Goal: Information Seeking & Learning: Learn about a topic

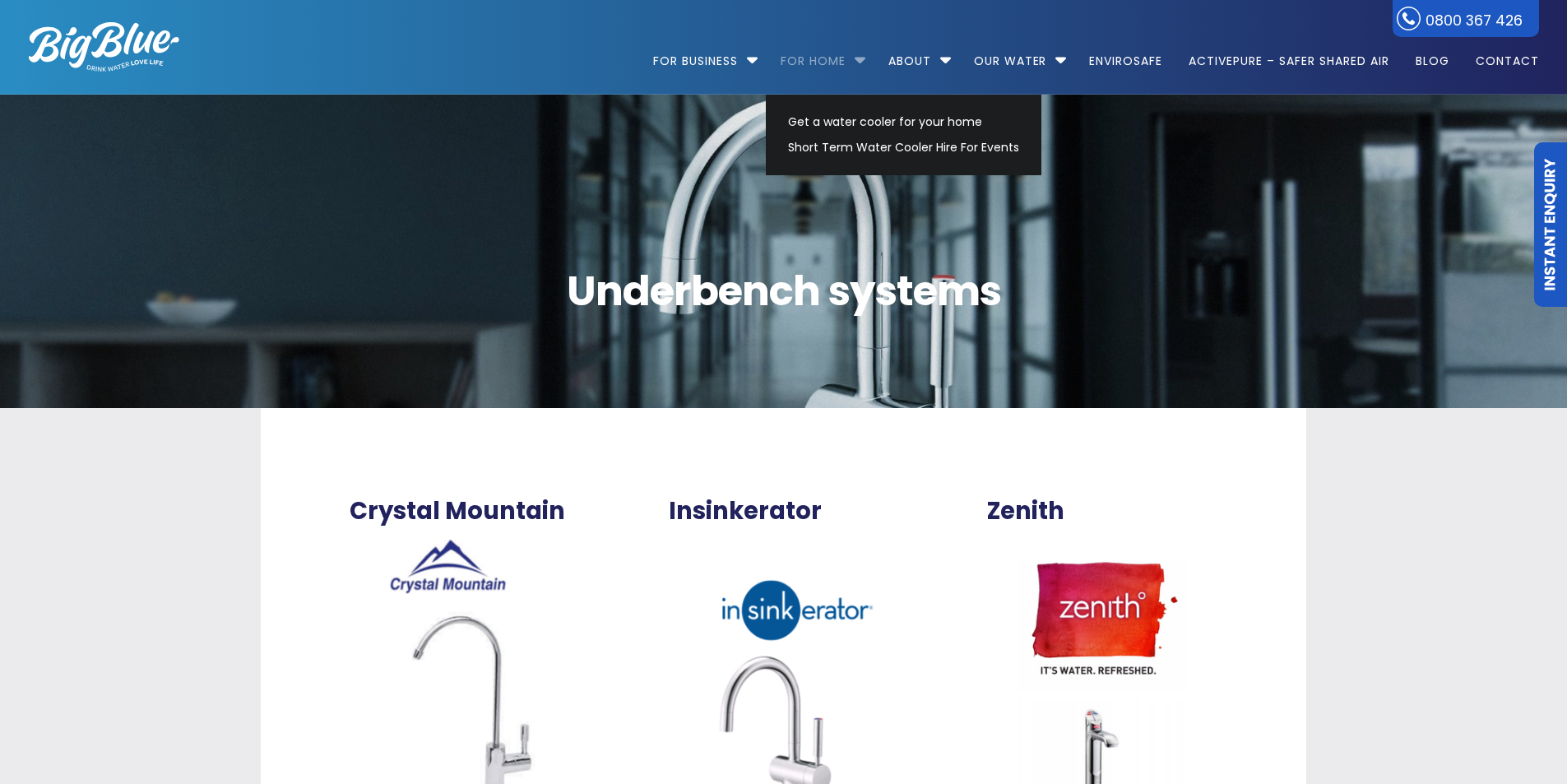
click at [838, 63] on link "For Home" at bounding box center [813, 53] width 88 height 106
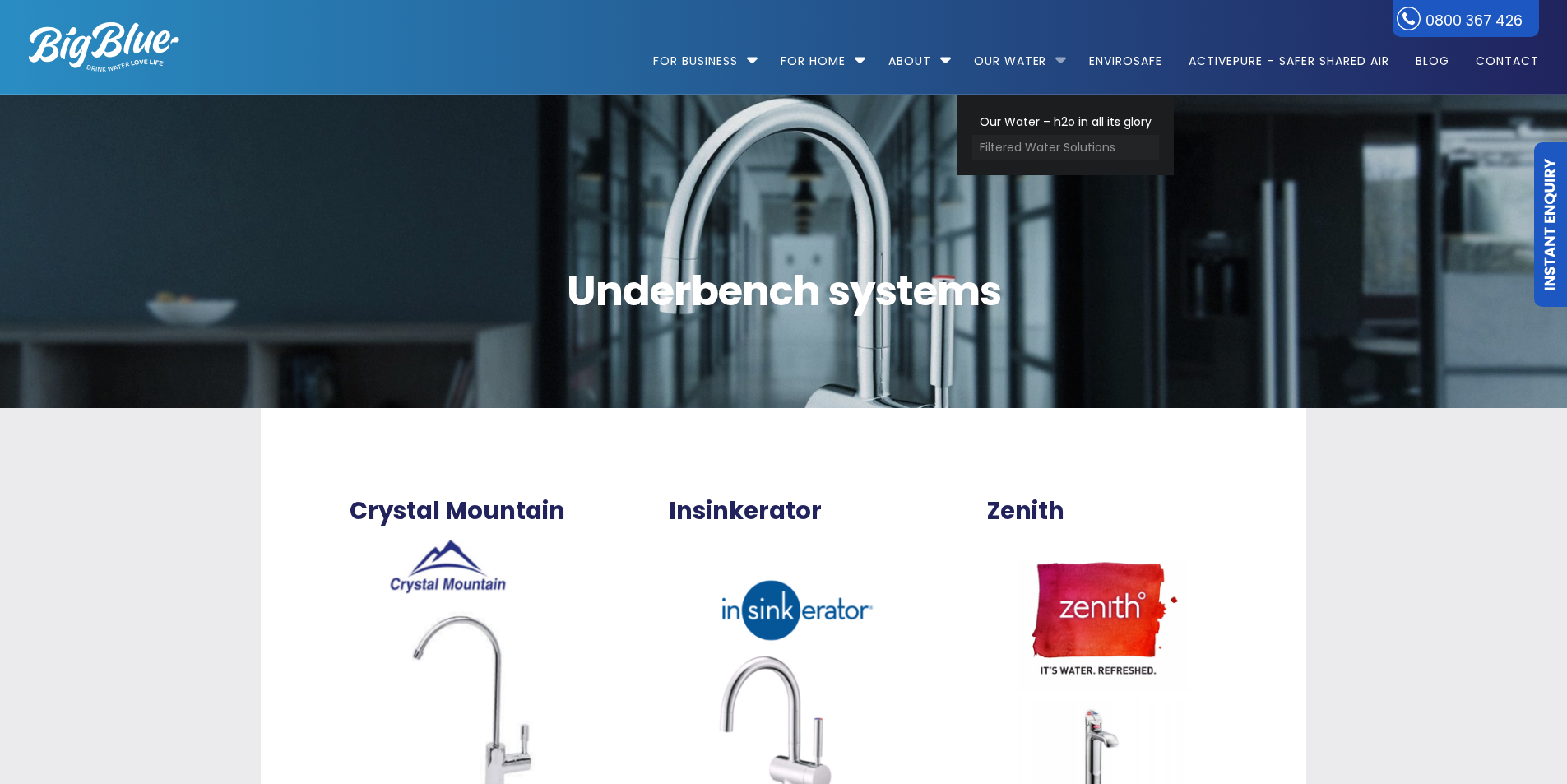
click at [1029, 143] on link "Filtered Water Solutions" at bounding box center [1065, 147] width 187 height 26
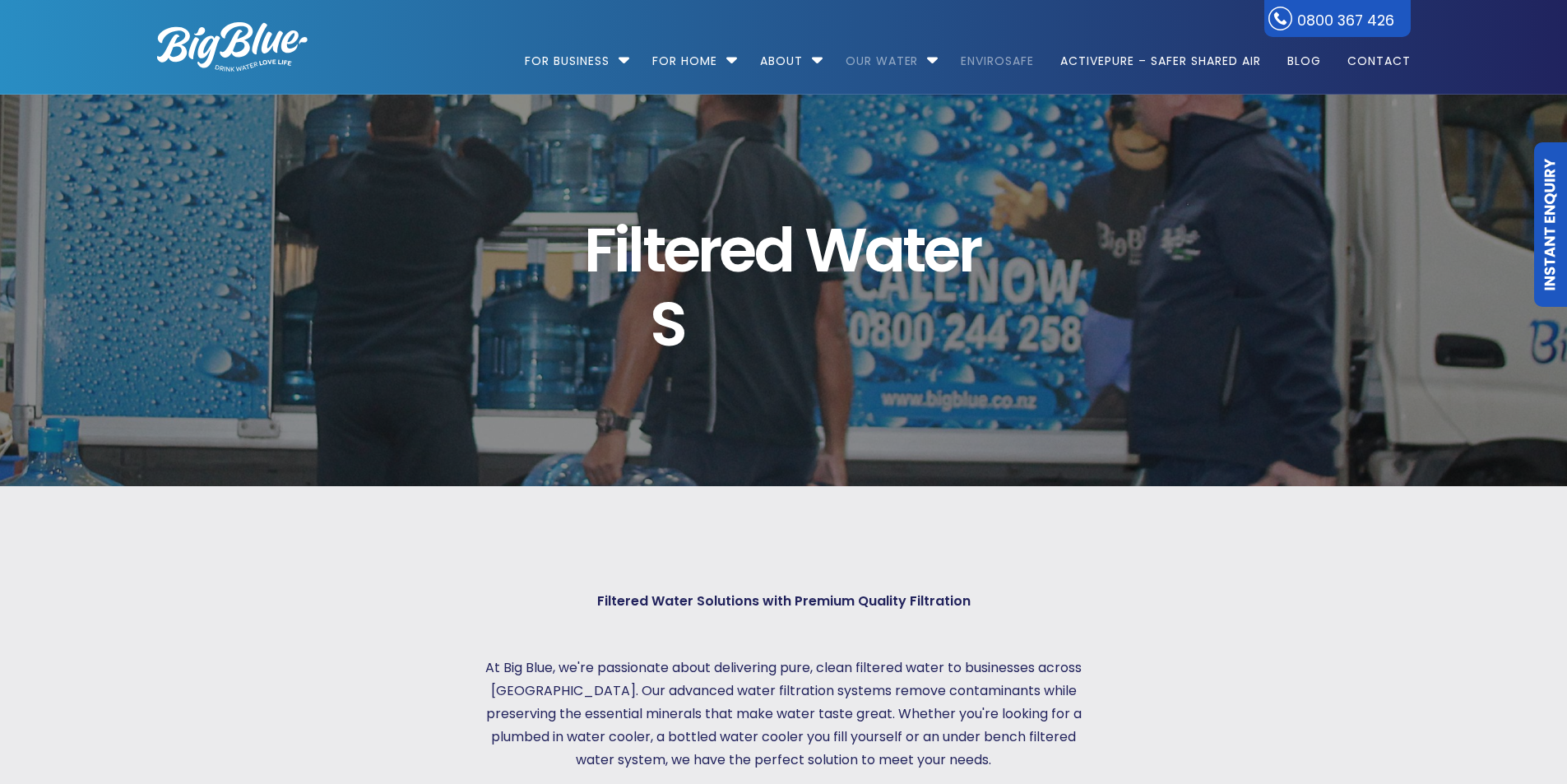
click at [1019, 66] on link "EnviroSafe" at bounding box center [998, 53] width 96 height 106
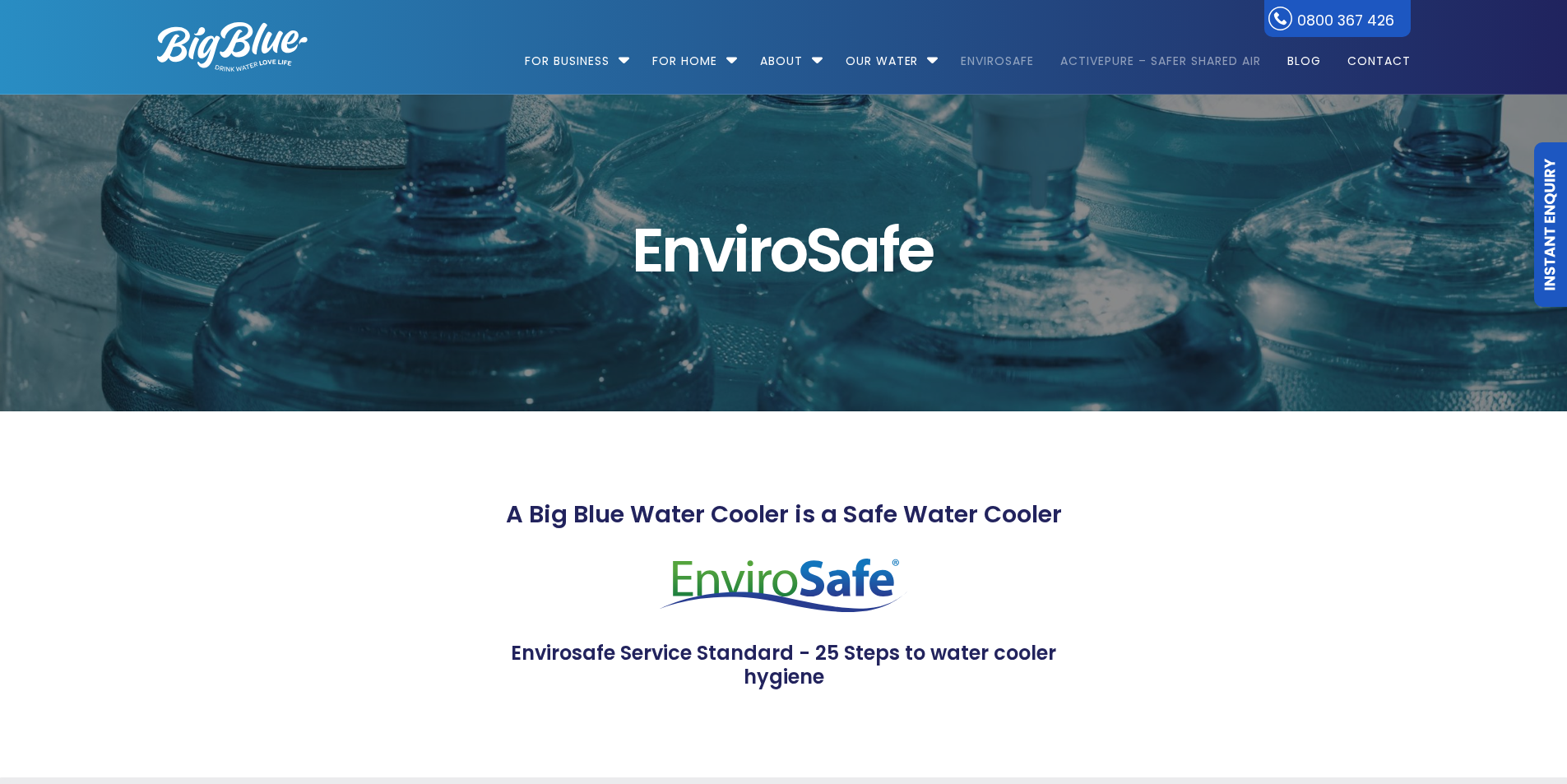
click at [1186, 60] on link "ActivePure – Safer Shared Air" at bounding box center [1160, 53] width 223 height 106
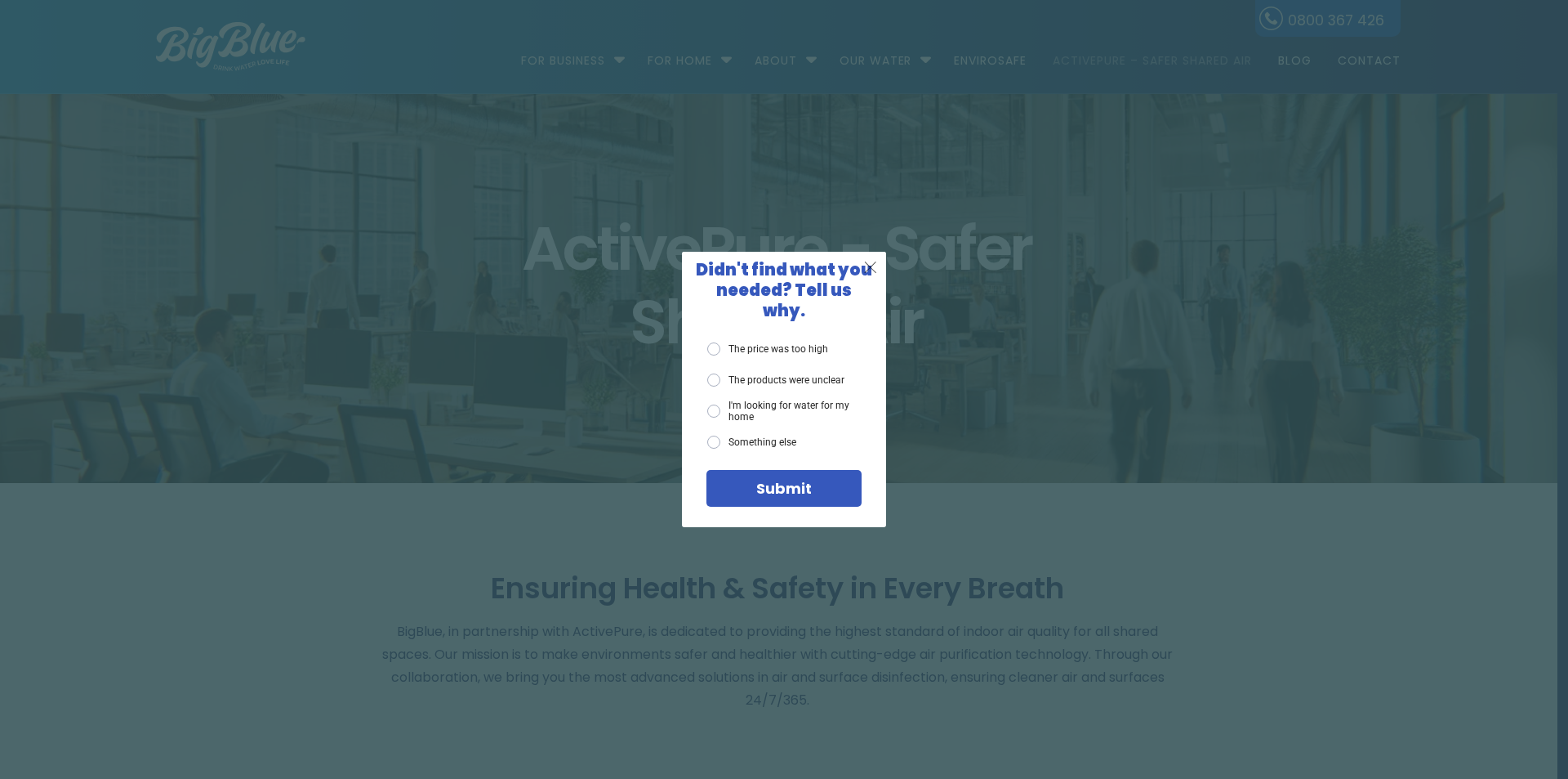
click at [875, 271] on span "X" at bounding box center [871, 267] width 15 height 21
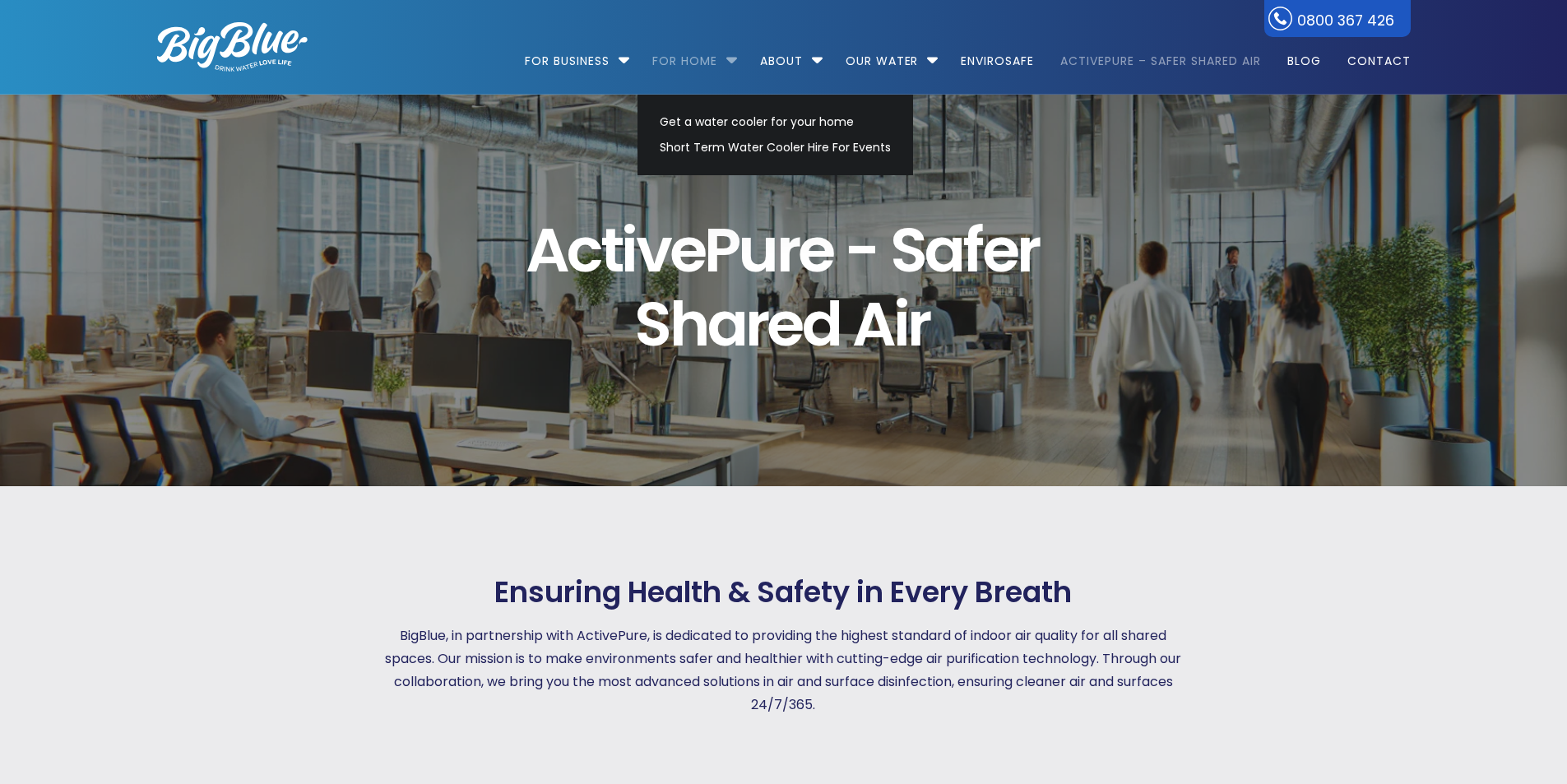
click at [698, 62] on link "For Home" at bounding box center [685, 53] width 88 height 106
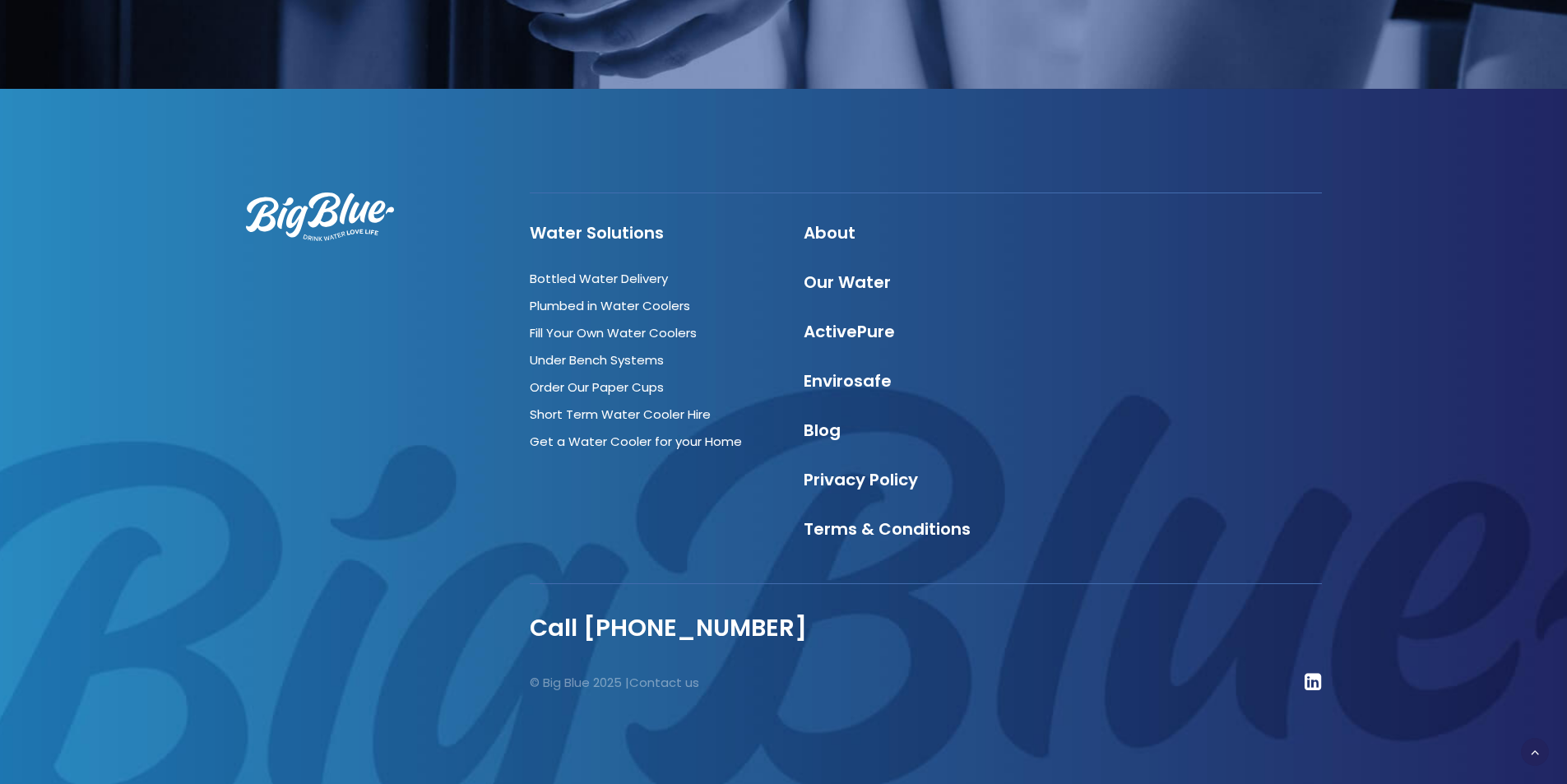
scroll to position [4858, 0]
click at [615, 334] on link "Fill Your Own Water Coolers" at bounding box center [613, 331] width 167 height 17
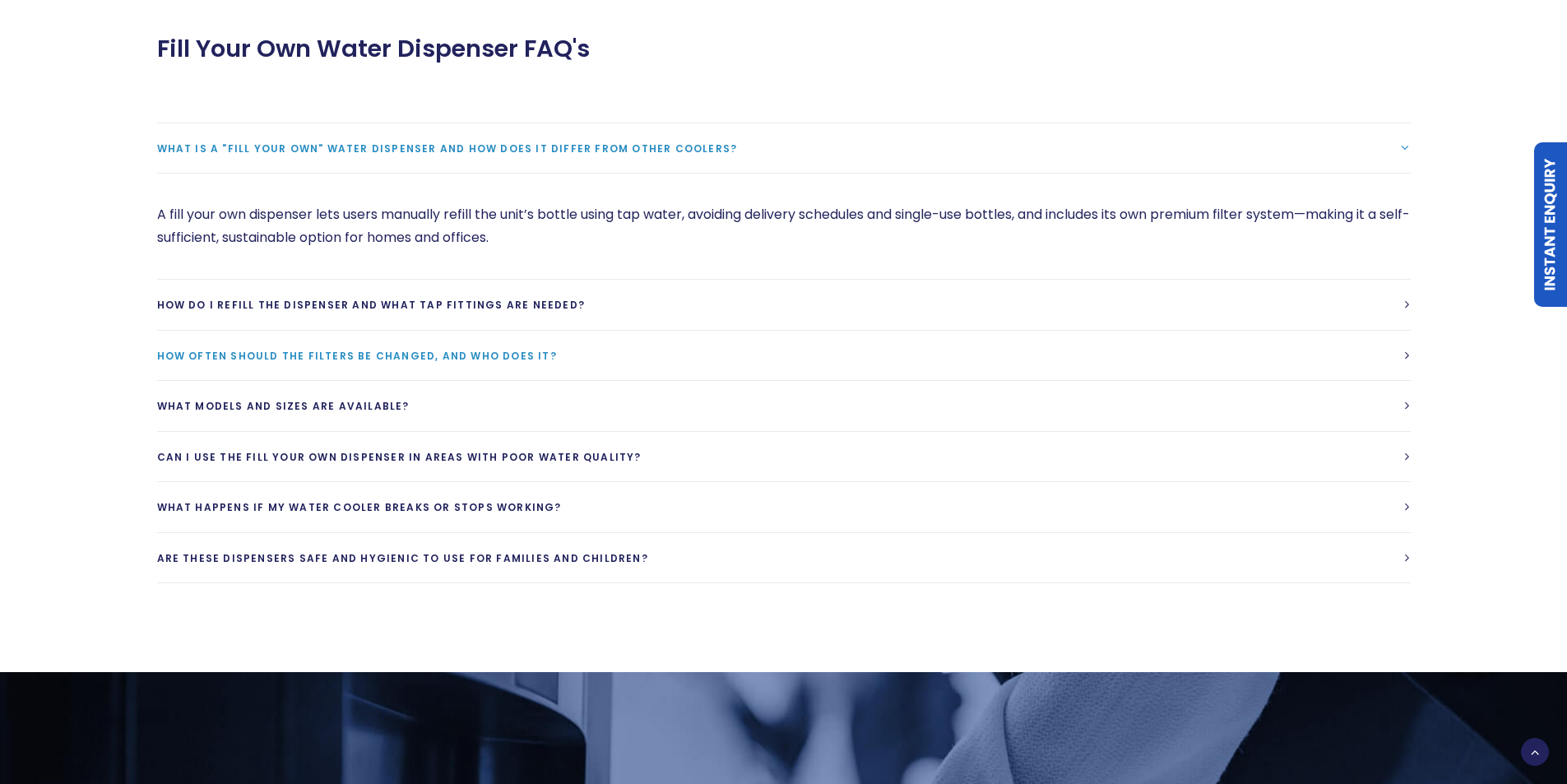
scroll to position [3453, 0]
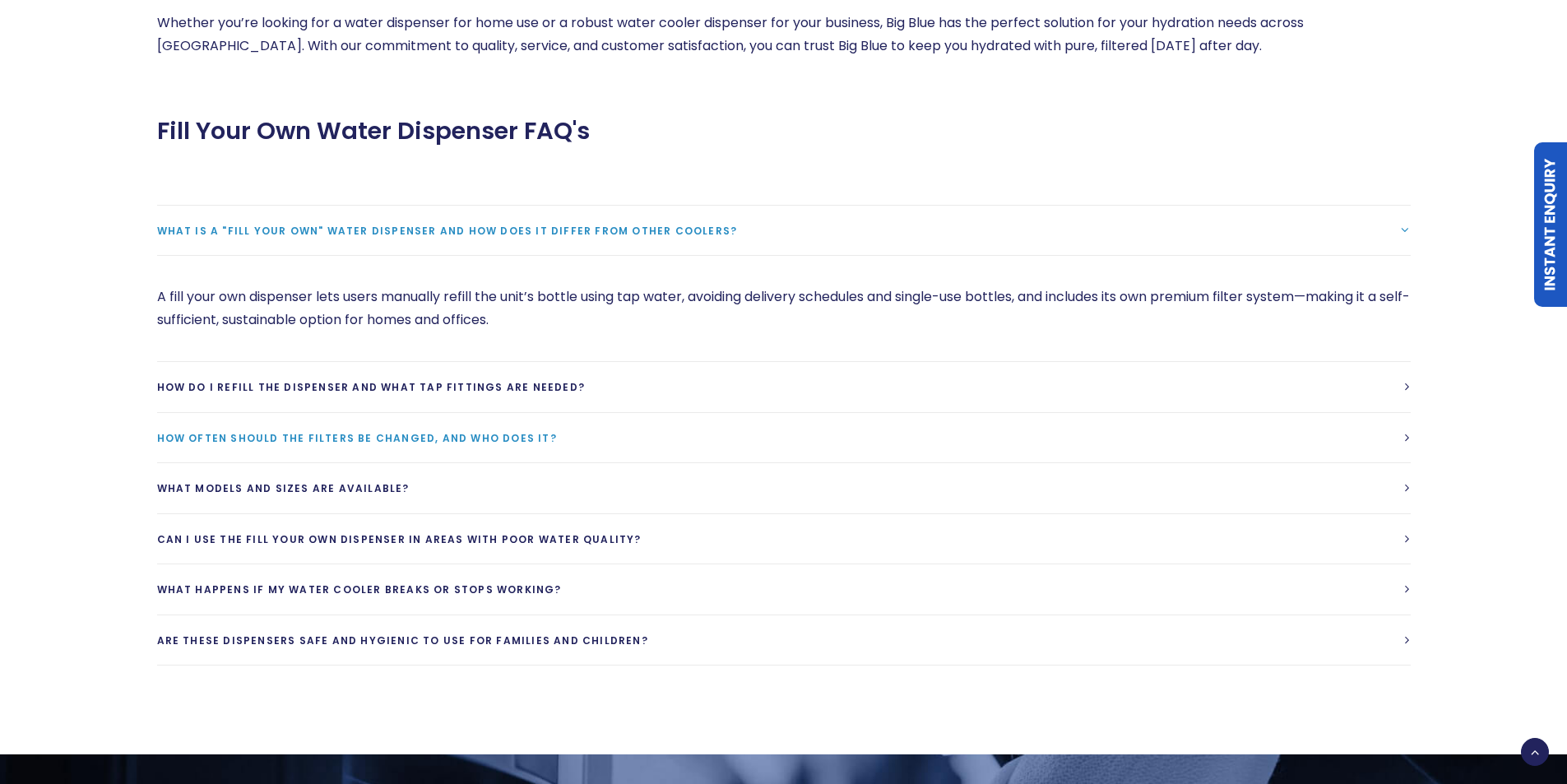
click at [284, 431] on span "How often should the filters be changed, and who does it?" at bounding box center [356, 438] width 400 height 14
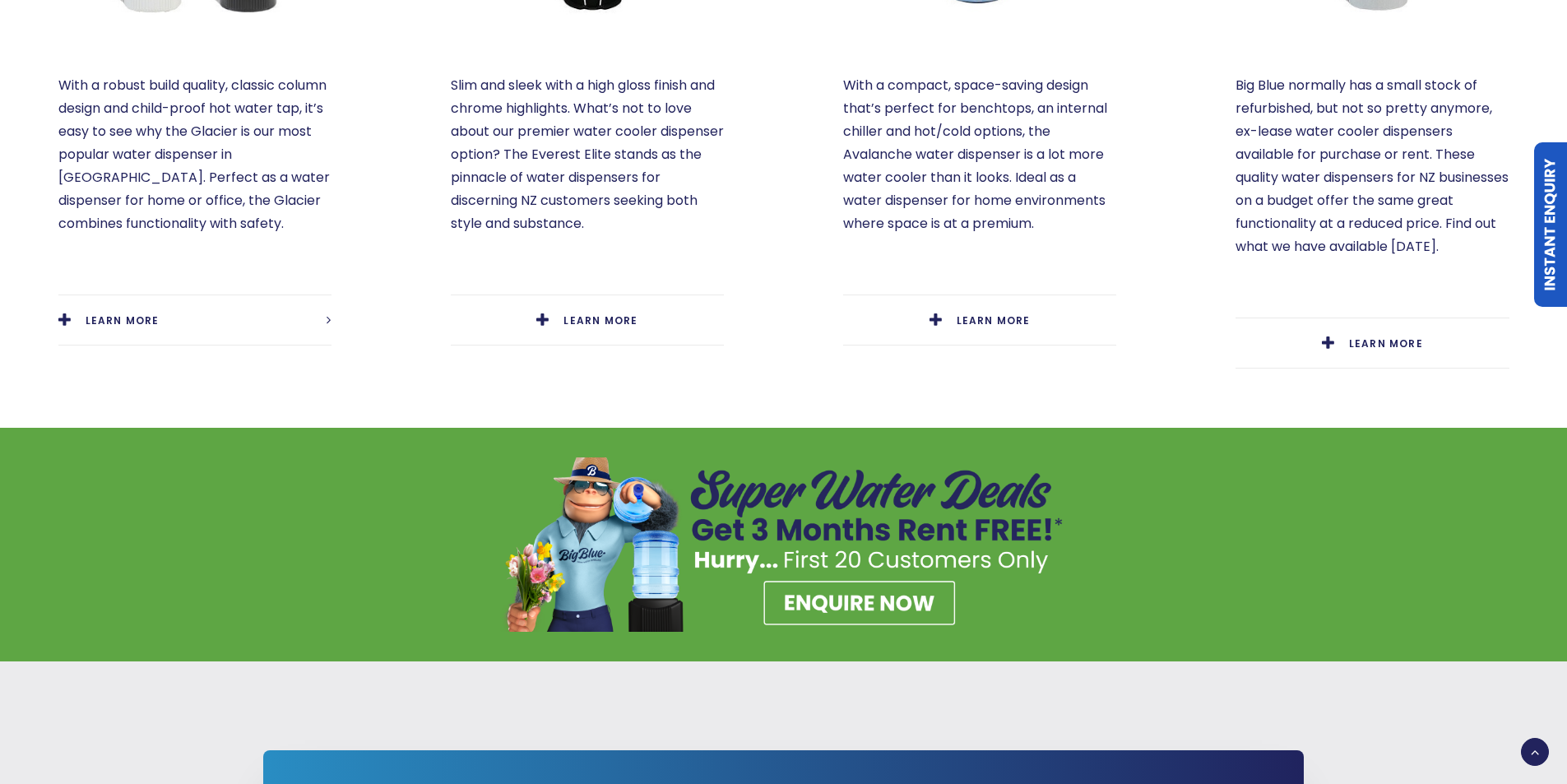
scroll to position [1233, 0]
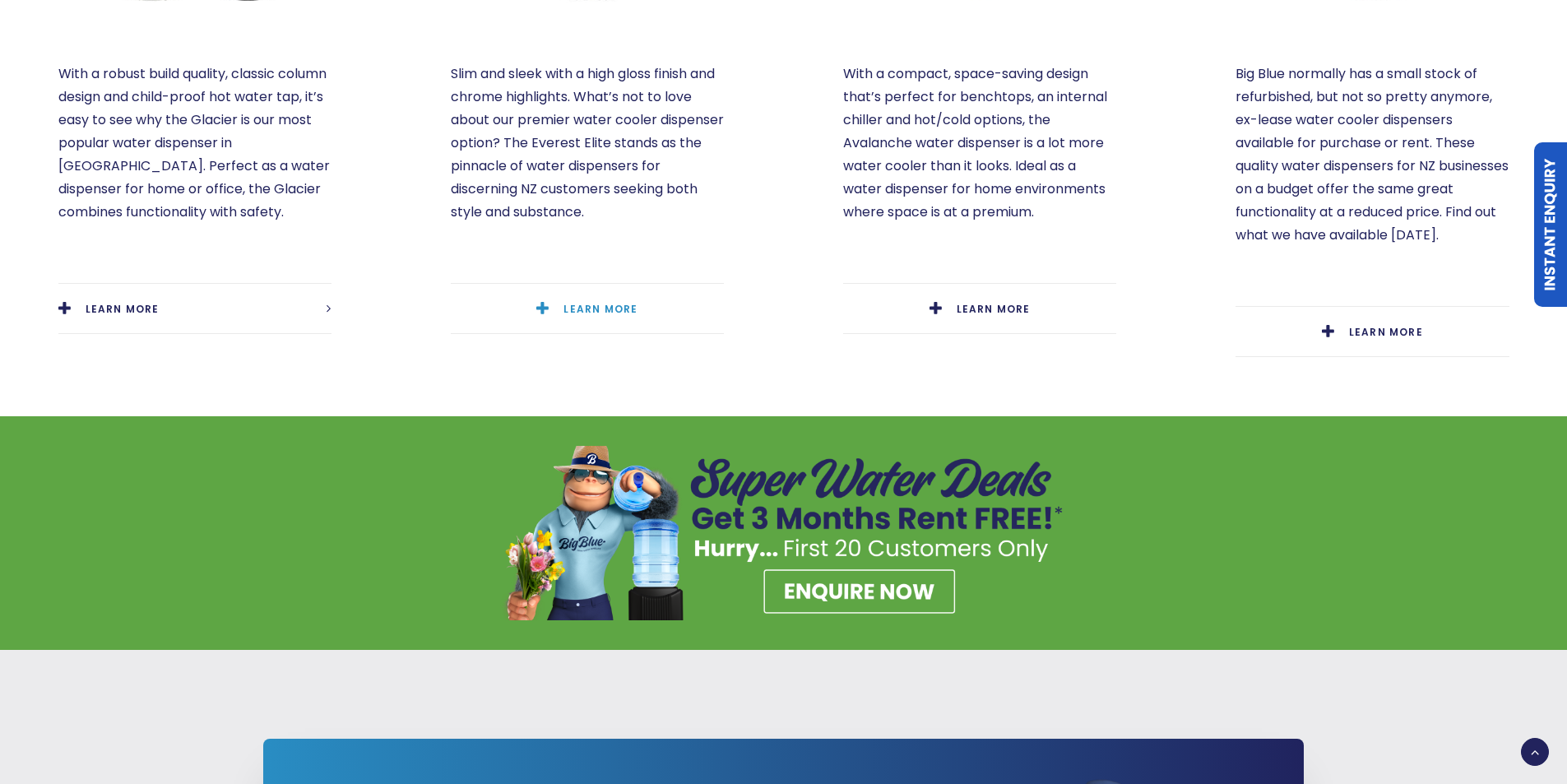
click at [538, 285] on link "LEARN MORE" at bounding box center [587, 309] width 273 height 50
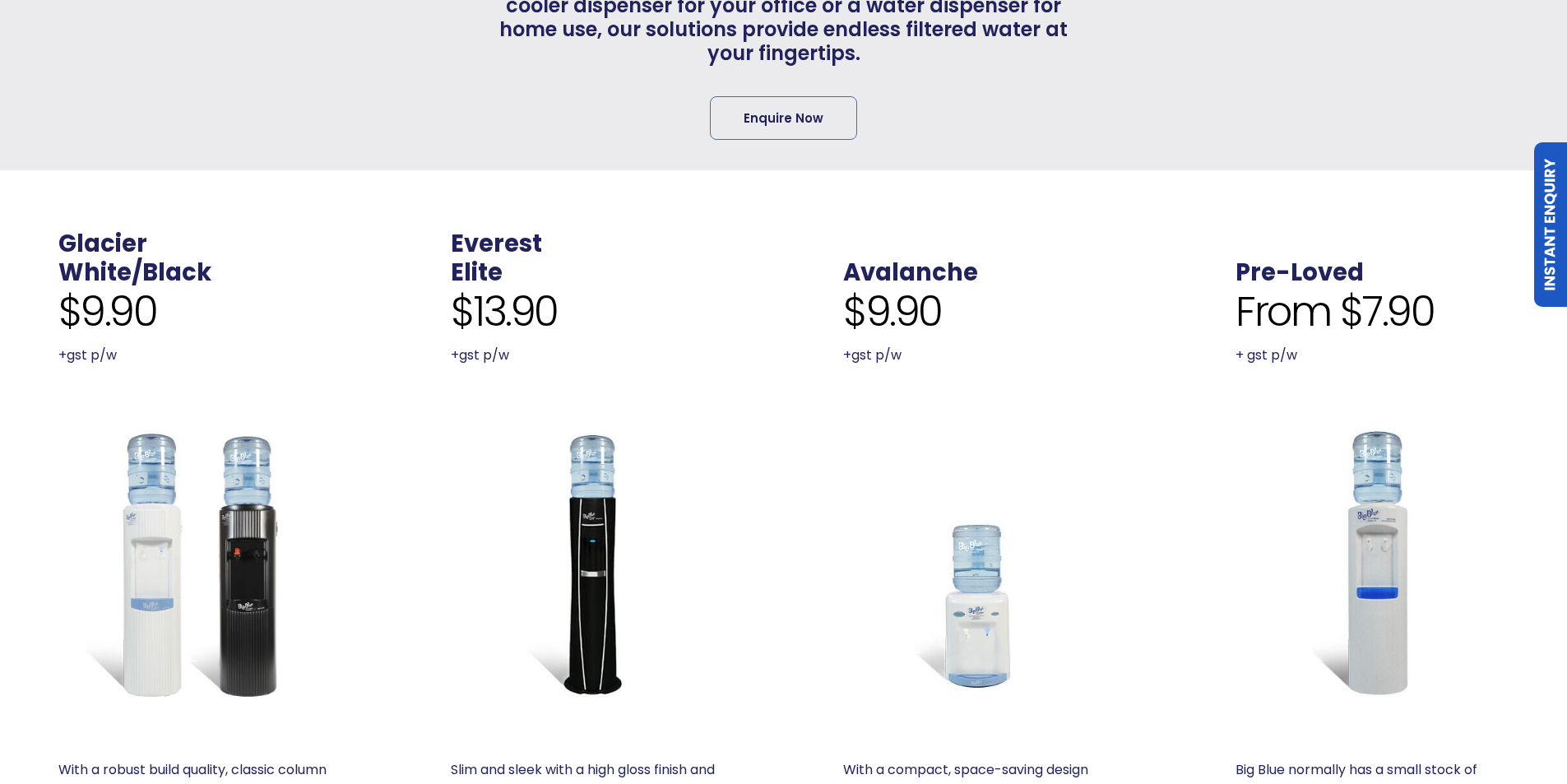
scroll to position [0, 0]
